Goal: Information Seeking & Learning: Learn about a topic

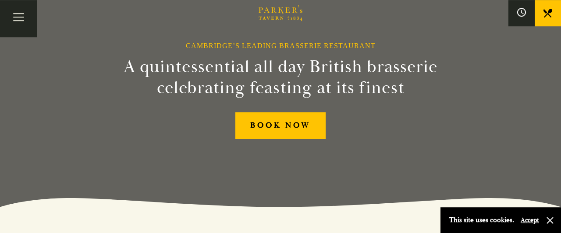
scroll to position [46, 0]
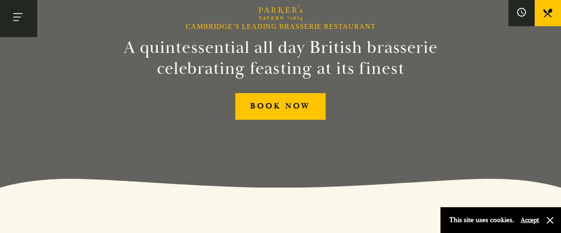
click at [17, 14] on button "Toggle navigation" at bounding box center [18, 18] width 37 height 37
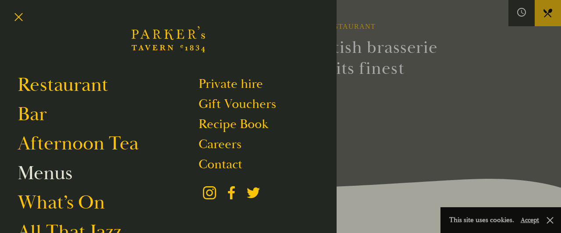
click at [62, 174] on link "Menus" at bounding box center [45, 173] width 55 height 25
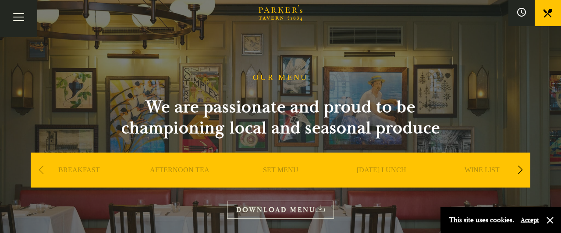
click at [281, 173] on link "SET MENU" at bounding box center [280, 183] width 35 height 35
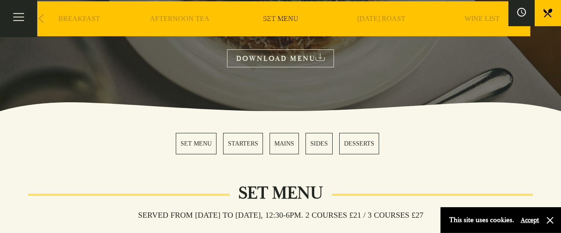
scroll to position [137, 0]
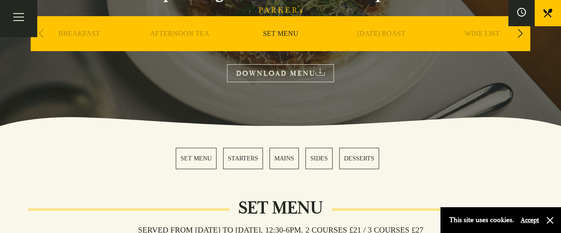
click at [283, 159] on link "MAINS" at bounding box center [283, 158] width 29 height 21
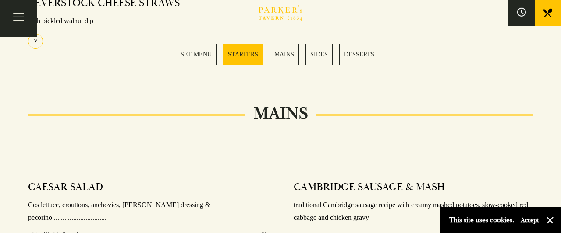
scroll to position [607, 0]
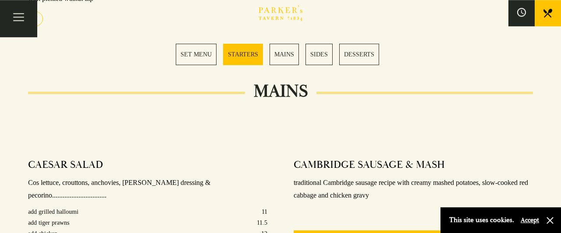
click at [282, 58] on link "MAINS" at bounding box center [283, 54] width 29 height 21
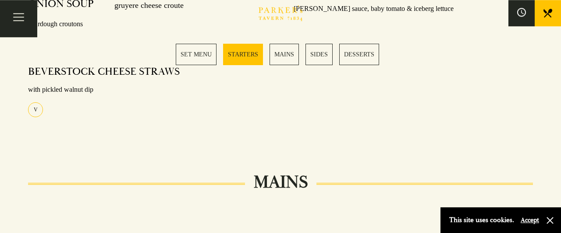
click at [282, 54] on link "MAINS" at bounding box center [283, 54] width 29 height 21
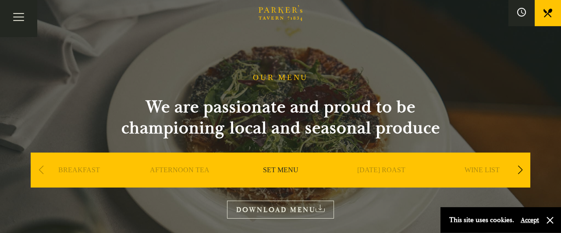
scroll to position [0, 0]
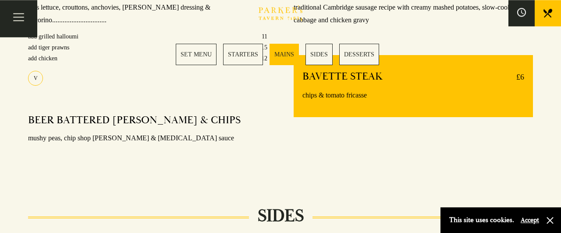
scroll to position [820, 0]
